Goal: Browse casually

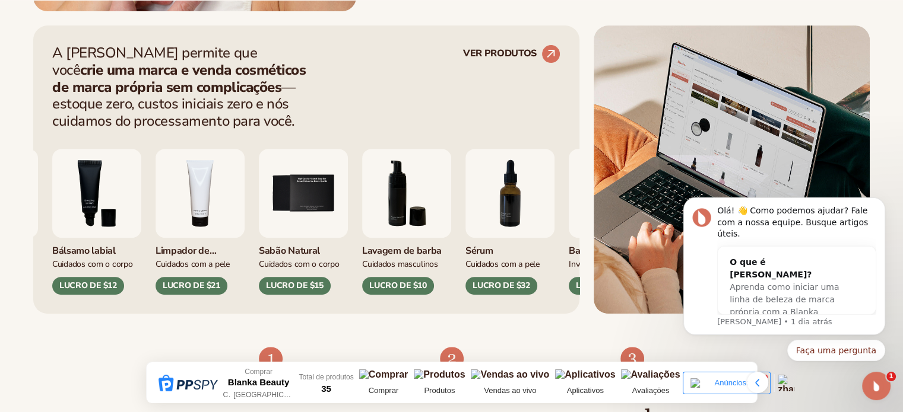
scroll to position [475, 0]
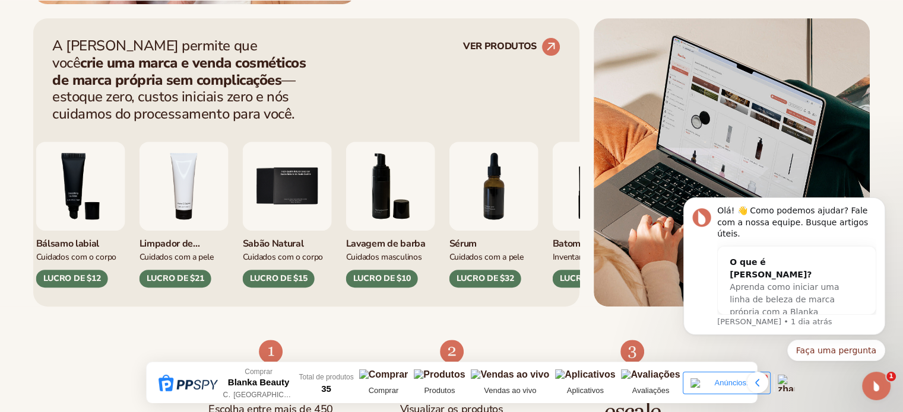
click at [165, 196] on div "Brilho labial Inventar LUCRO DE $16 Hidratante Cuidados com a pele LUCRO DE $17" at bounding box center [84, 215] width 508 height 146
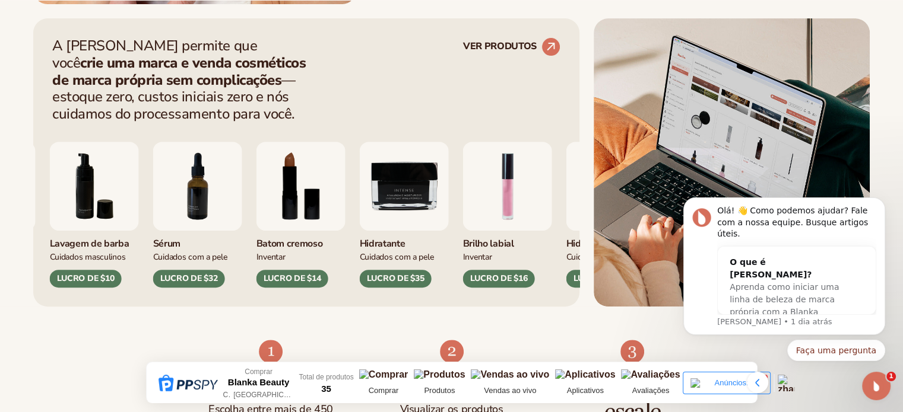
click at [256, 217] on img "8 / 9" at bounding box center [300, 186] width 89 height 89
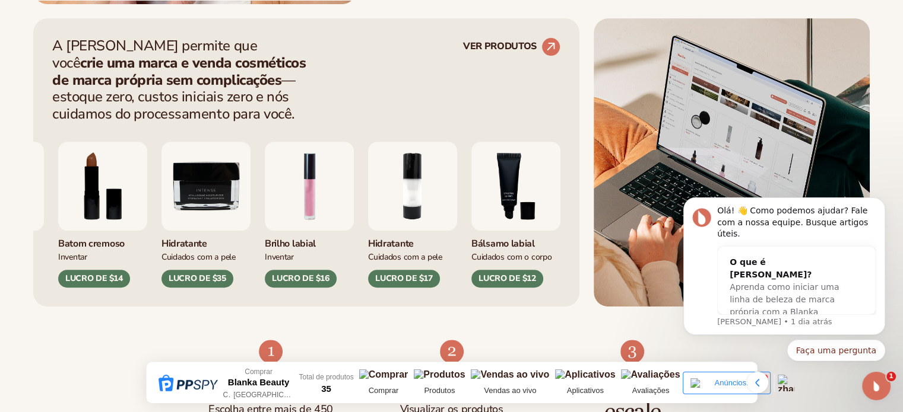
click at [299, 219] on img "1 / 9" at bounding box center [309, 186] width 89 height 89
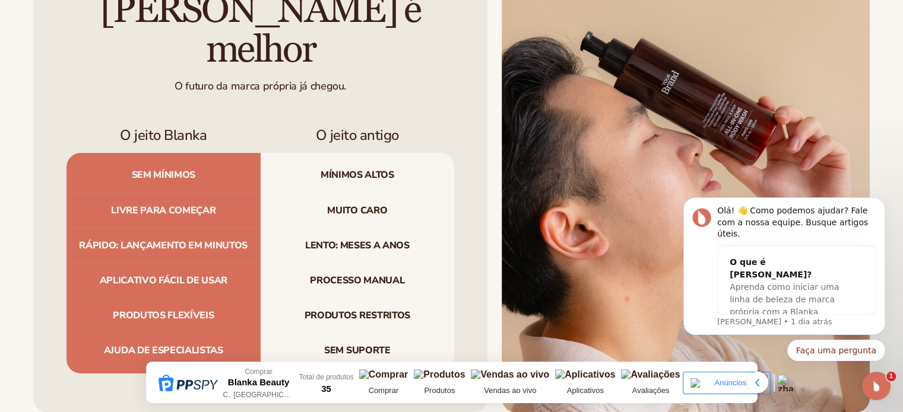
scroll to position [3739, 0]
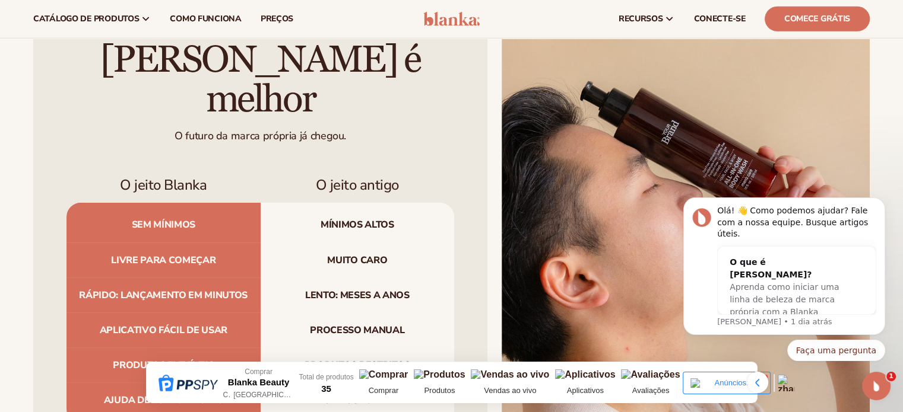
click at [184, 176] on font "O jeito Blanka" at bounding box center [163, 185] width 87 height 19
click at [177, 218] on font "Sem mínimos" at bounding box center [164, 224] width 64 height 13
click at [176, 218] on font "Sem mínimos" at bounding box center [164, 224] width 64 height 13
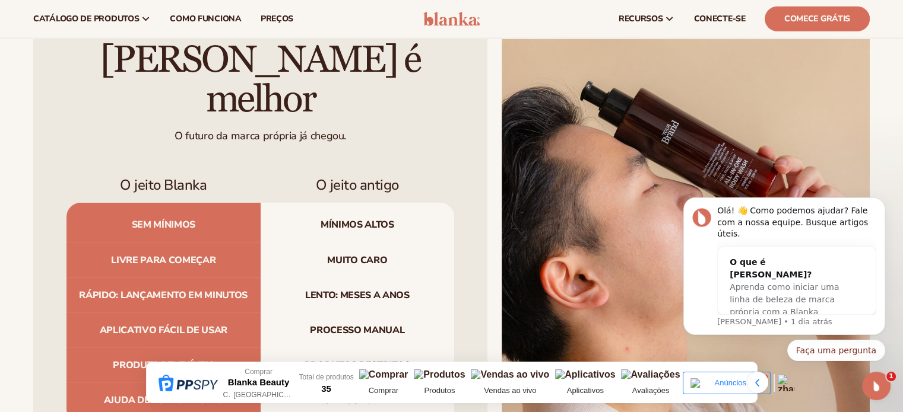
click at [182, 254] on font "Livre para começar" at bounding box center [163, 260] width 104 height 13
click at [183, 289] on font "Rápido: lançamento em minutos" at bounding box center [163, 295] width 169 height 13
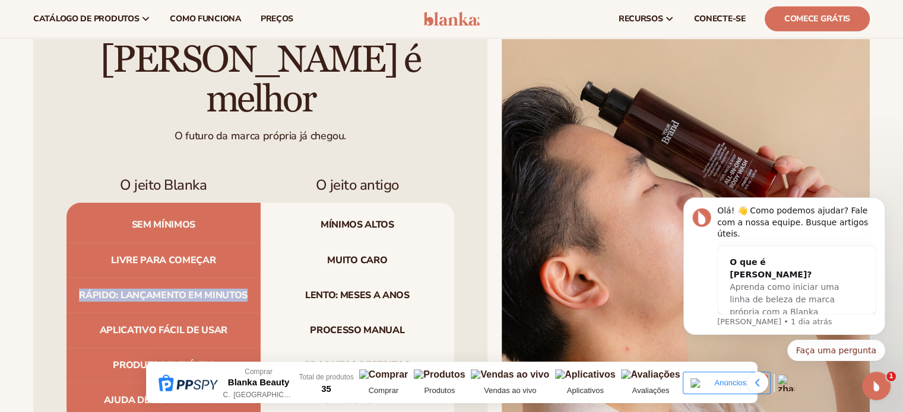
click at [183, 289] on font "Rápido: lançamento em minutos" at bounding box center [163, 295] width 169 height 13
click at [184, 289] on font "Rápido: lançamento em minutos" at bounding box center [163, 295] width 169 height 13
click at [186, 324] on font "Aplicativo fácil de usar" at bounding box center [164, 330] width 128 height 13
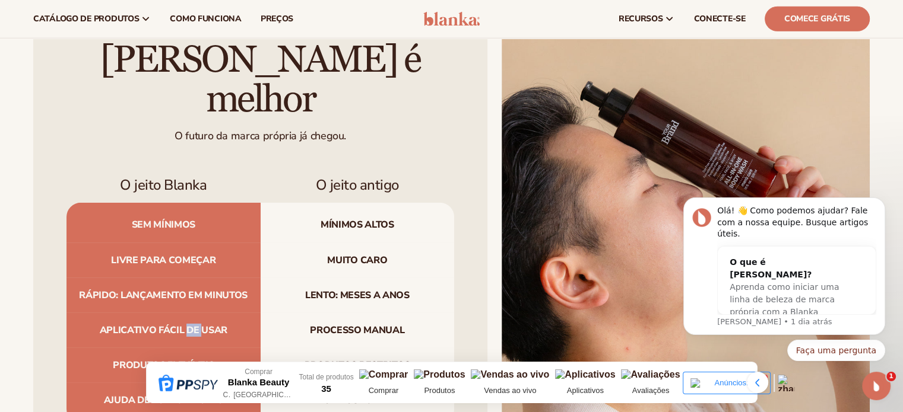
click at [186, 324] on font "Aplicativo fácil de usar" at bounding box center [164, 330] width 128 height 13
click at [188, 359] on font "Produtos flexíveis" at bounding box center [163, 365] width 101 height 13
click at [189, 359] on font "Produtos flexíveis" at bounding box center [163, 365] width 101 height 13
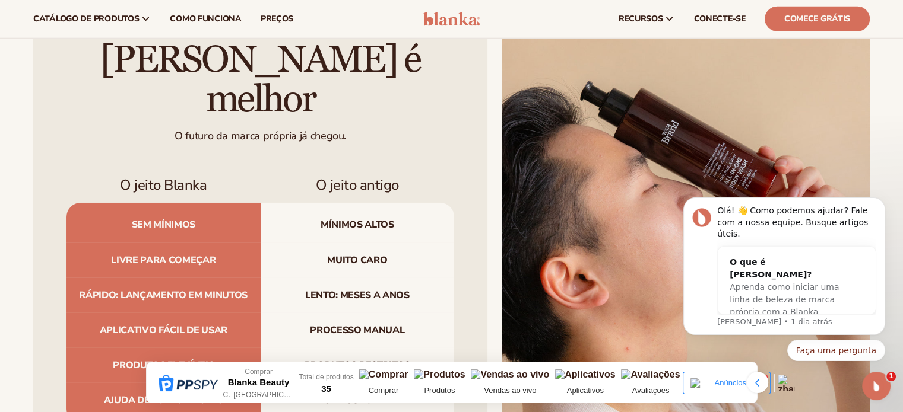
click at [189, 394] on font "Ajuda de especialistas" at bounding box center [163, 400] width 119 height 13
click at [250, 348] on span "Produtos flexíveis" at bounding box center [163, 365] width 194 height 35
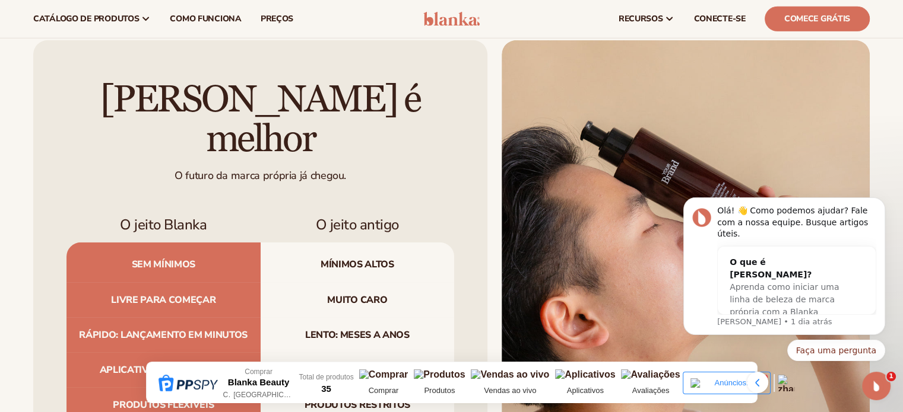
scroll to position [3696, 0]
